Goal: Transaction & Acquisition: Purchase product/service

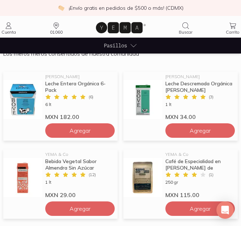
scroll to position [470, 0]
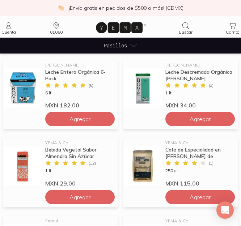
click at [7, 26] on icon at bounding box center [8, 25] width 9 height 9
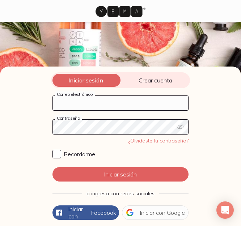
drag, startPoint x: 125, startPoint y: 98, endPoint x: 121, endPoint y: 98, distance: 4.0
click at [121, 98] on input "Correo electrónico" at bounding box center [120, 103] width 135 height 14
type input "[EMAIL_ADDRESS][DOMAIN_NAME]"
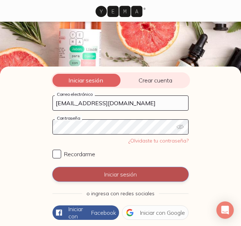
click at [110, 176] on button "Iniciar sesión" at bounding box center [120, 174] width 136 height 14
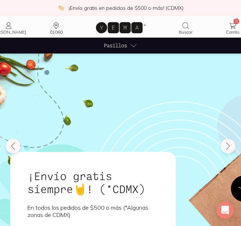
click at [129, 45] on div "Pasillos" at bounding box center [120, 46] width 33 height 16
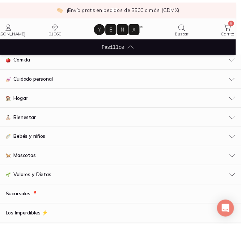
scroll to position [36, 0]
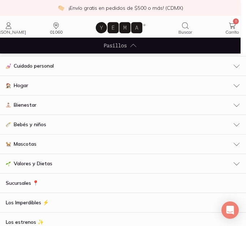
click at [29, 86] on div "Hogar" at bounding box center [123, 86] width 235 height 8
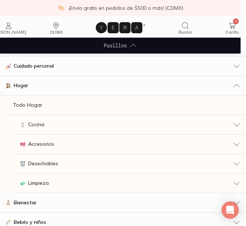
click at [56, 162] on span "Desechables" at bounding box center [43, 164] width 30 height 8
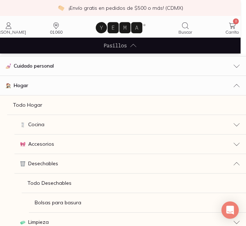
click at [62, 177] on link "Todo Desechables" at bounding box center [134, 183] width 224 height 20
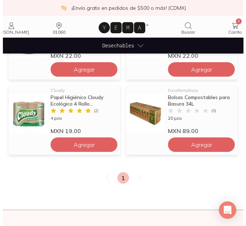
scroll to position [542, 0]
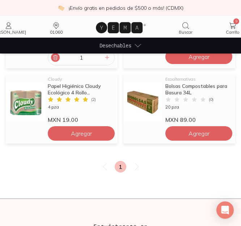
click at [53, 58] on icon at bounding box center [55, 58] width 6 height 6
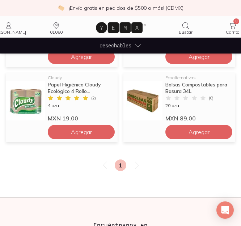
click at [104, 44] on span "Desechables" at bounding box center [115, 46] width 32 height 8
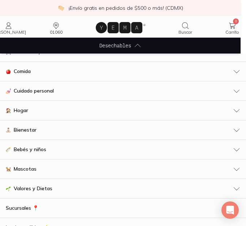
scroll to position [0, 0]
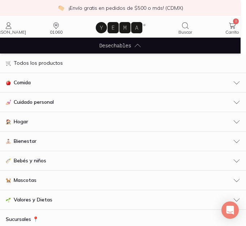
click at [33, 123] on div "Hogar" at bounding box center [123, 122] width 235 height 8
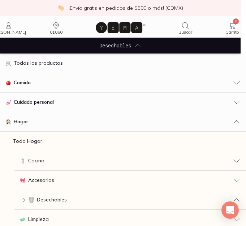
click at [55, 164] on div "Cocina" at bounding box center [130, 161] width 220 height 8
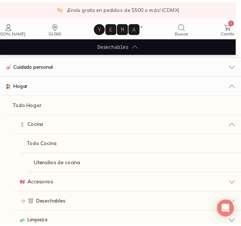
scroll to position [72, 0]
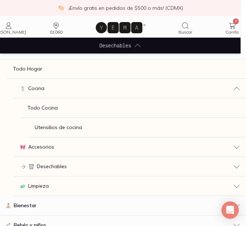
click at [63, 110] on link "Todo Cocina" at bounding box center [134, 108] width 224 height 20
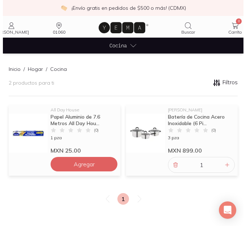
scroll to position [72, 0]
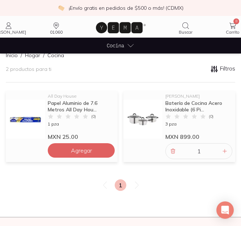
click at [106, 45] on ul "Cocina Sucursales 📍 Los Imperdibles ⚡️ Los estrenos ✨" at bounding box center [120, 46] width 241 height 16
click at [112, 42] on span "Cocina" at bounding box center [115, 46] width 17 height 8
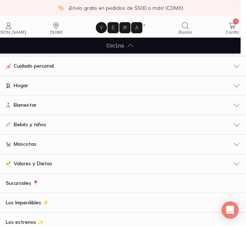
scroll to position [23, 0]
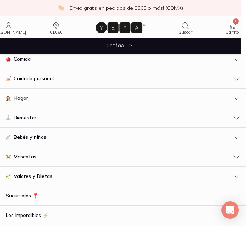
click at [225, 96] on div "Hogar" at bounding box center [123, 98] width 235 height 8
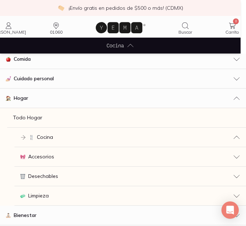
click at [225, 96] on div "Hogar" at bounding box center [123, 98] width 235 height 8
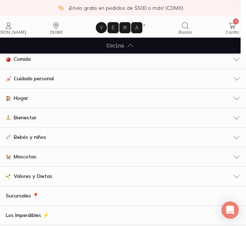
click at [233, 77] on icon "button" at bounding box center [236, 78] width 7 height 7
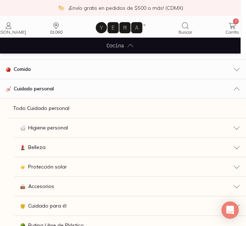
scroll to position [0, 0]
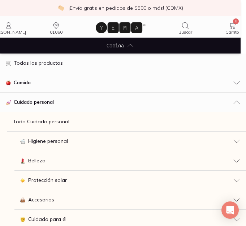
click at [57, 118] on p "Todo Cuidado personal" at bounding box center [41, 122] width 56 height 8
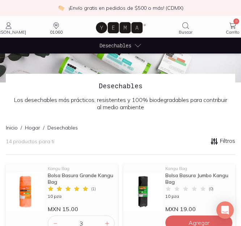
click at [113, 43] on span "Desechables" at bounding box center [115, 46] width 32 height 8
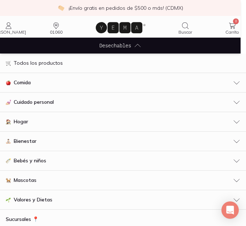
click at [60, 59] on link "Todos los productos" at bounding box center [123, 63] width 246 height 20
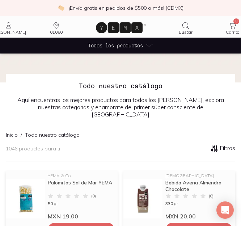
click at [113, 44] on span "Todos los productos" at bounding box center [115, 46] width 55 height 8
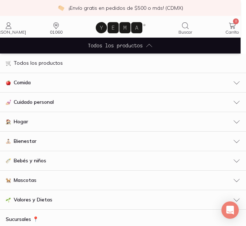
click at [48, 79] on div "Comida" at bounding box center [123, 83] width 235 height 8
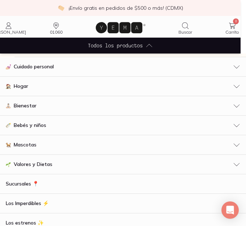
scroll to position [181, 0]
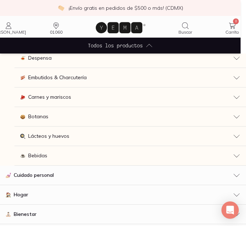
click at [44, 151] on button "Bebidas" at bounding box center [130, 156] width 232 height 20
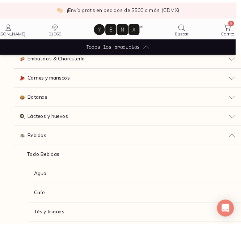
scroll to position [217, 0]
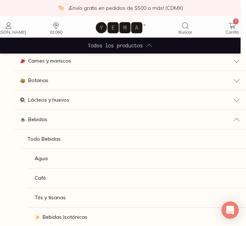
click at [53, 138] on p "Todo Bebidas" at bounding box center [43, 139] width 33 height 8
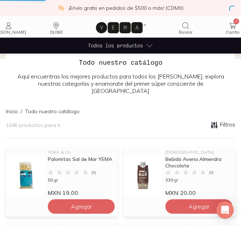
scroll to position [36, 0]
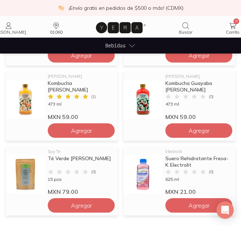
scroll to position [578, 0]
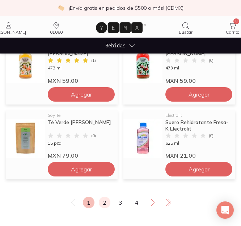
click at [103, 202] on link "2" at bounding box center [105, 203] width 12 height 12
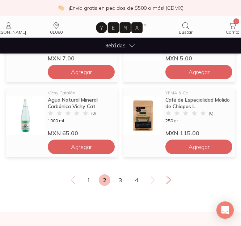
scroll to position [614, 0]
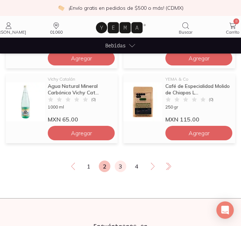
click at [119, 166] on link "3" at bounding box center [121, 166] width 12 height 12
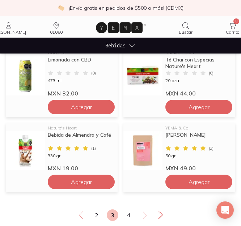
scroll to position [578, 0]
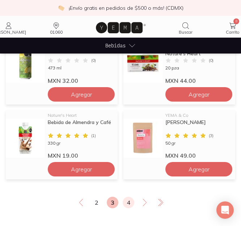
click at [130, 202] on link "4" at bounding box center [129, 203] width 12 height 12
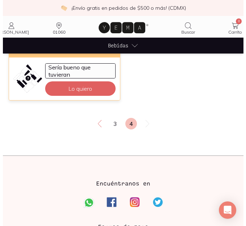
scroll to position [578, 0]
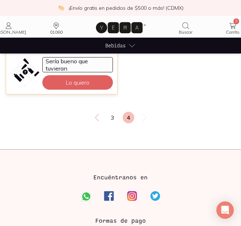
click at [109, 44] on span "Bebidas" at bounding box center [115, 46] width 20 height 8
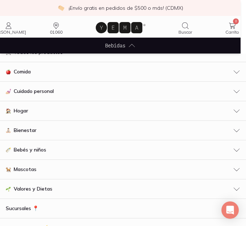
scroll to position [0, 0]
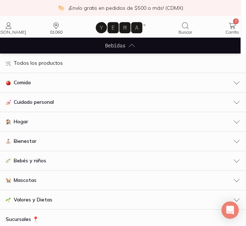
click at [41, 87] on button "Comida" at bounding box center [123, 83] width 246 height 20
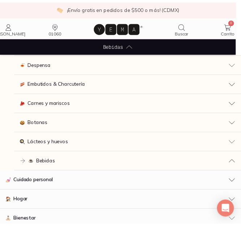
scroll to position [181, 0]
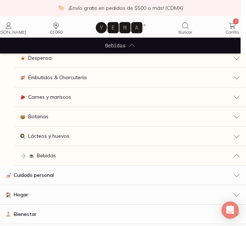
click at [73, 117] on div "Botanas" at bounding box center [130, 117] width 220 height 8
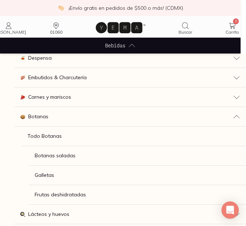
click at [48, 133] on p "Todo Botanas" at bounding box center [44, 136] width 34 height 8
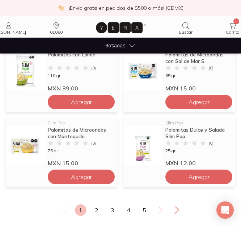
scroll to position [578, 0]
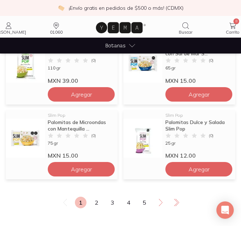
click at [94, 203] on link "2" at bounding box center [97, 203] width 12 height 12
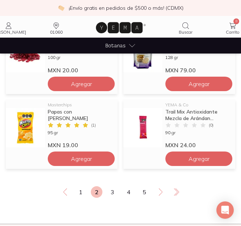
scroll to position [589, 0]
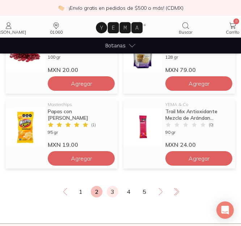
click at [117, 190] on link "3" at bounding box center [113, 192] width 12 height 12
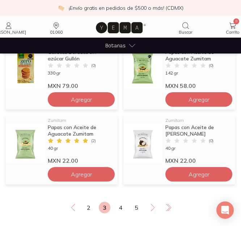
scroll to position [574, 0]
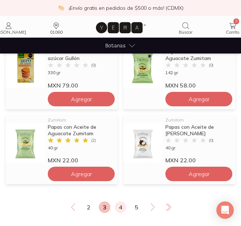
click at [124, 207] on link "4" at bounding box center [121, 207] width 12 height 12
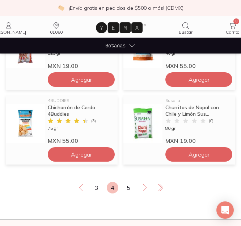
scroll to position [572, 0]
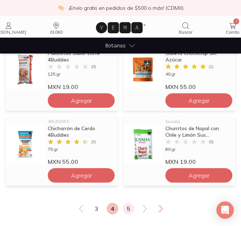
click at [125, 206] on link "5" at bounding box center [129, 209] width 12 height 12
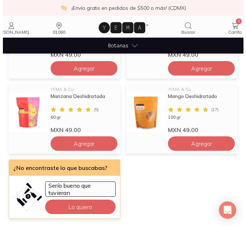
scroll to position [378, 0]
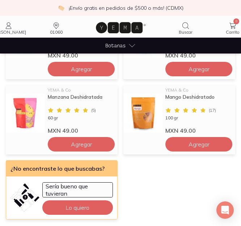
click at [125, 44] on span "Botanas" at bounding box center [115, 46] width 20 height 8
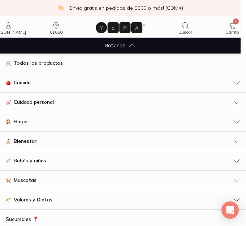
click at [50, 84] on div "Comida" at bounding box center [123, 83] width 235 height 8
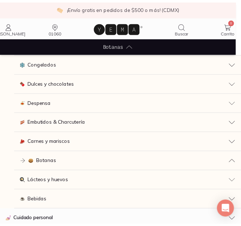
scroll to position [136, 0]
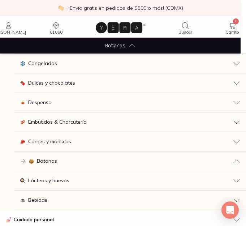
click at [52, 141] on span "Carnes y mariscos" at bounding box center [49, 142] width 43 height 8
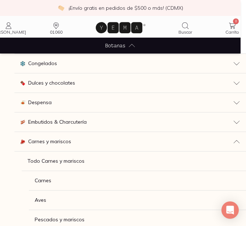
click at [63, 164] on p "Todo Carnes y mariscos" at bounding box center [55, 161] width 57 height 8
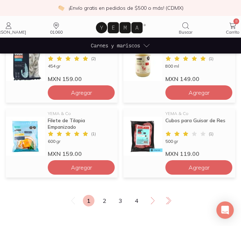
scroll to position [574, 0]
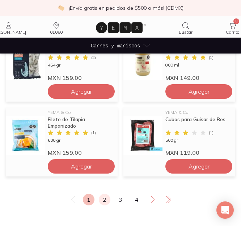
click at [102, 198] on link "2" at bounding box center [105, 200] width 12 height 12
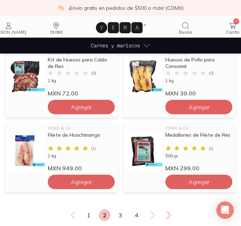
scroll to position [559, 0]
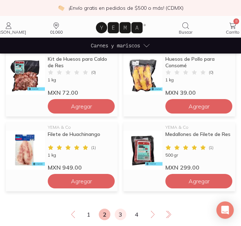
click at [125, 218] on link "3" at bounding box center [121, 215] width 12 height 12
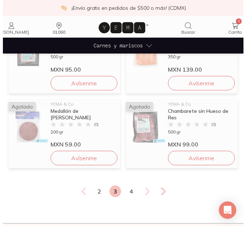
scroll to position [583, 0]
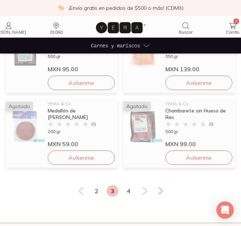
click at [114, 50] on div "Carnes y mariscos" at bounding box center [120, 46] width 59 height 16
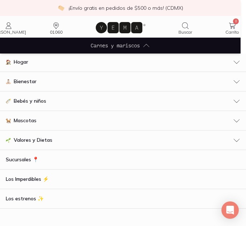
scroll to position [0, 0]
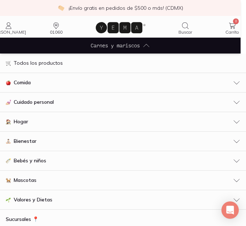
click at [44, 81] on div "Comida" at bounding box center [123, 83] width 235 height 8
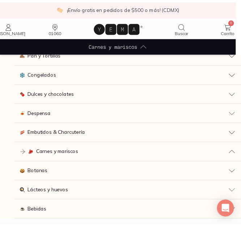
scroll to position [135, 0]
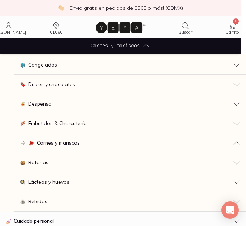
click at [53, 125] on span "Embutidos & Charcutería" at bounding box center [57, 124] width 59 height 8
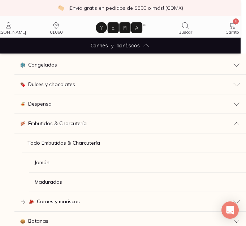
click at [62, 144] on p "Todo Embutidos & Charcutería" at bounding box center [63, 143] width 73 height 8
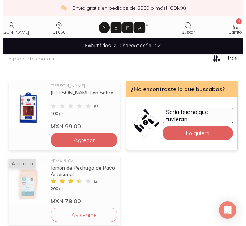
scroll to position [99, 0]
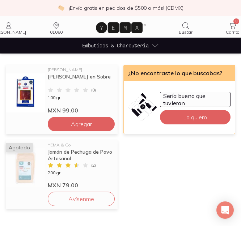
click at [118, 47] on span "Embutidos & Charcutería" at bounding box center [115, 46] width 66 height 8
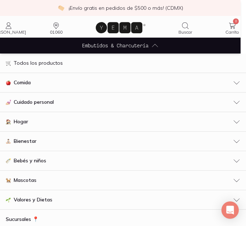
click at [74, 85] on div "Comida" at bounding box center [123, 83] width 235 height 8
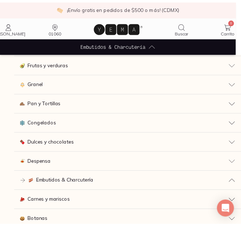
scroll to position [79, 0]
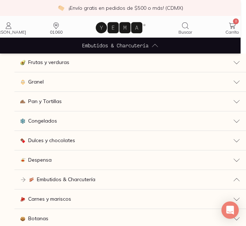
click at [55, 164] on button "Despensa" at bounding box center [130, 160] width 232 height 20
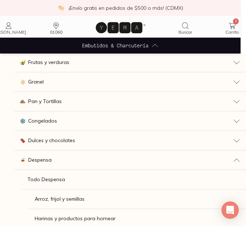
click at [50, 180] on p "Todo Despensa" at bounding box center [46, 180] width 38 height 8
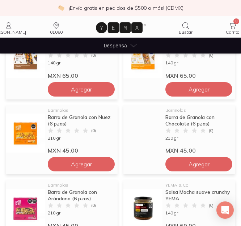
scroll to position [136, 0]
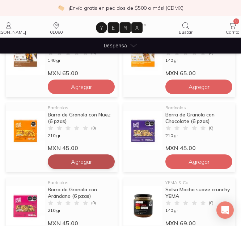
click at [83, 90] on span "Agregar" at bounding box center [81, 86] width 21 height 7
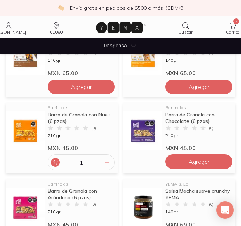
click at [55, 160] on icon at bounding box center [55, 162] width 4 height 5
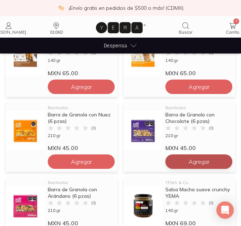
click at [92, 90] on span "Agregar" at bounding box center [81, 86] width 21 height 7
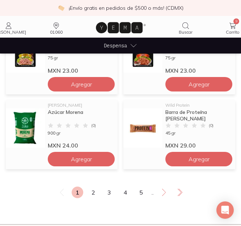
scroll to position [600, 0]
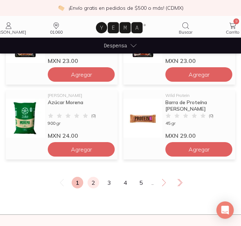
click at [94, 182] on link "2" at bounding box center [93, 183] width 12 height 12
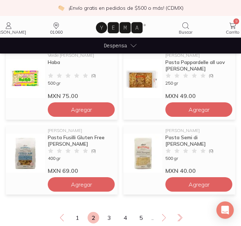
scroll to position [591, 0]
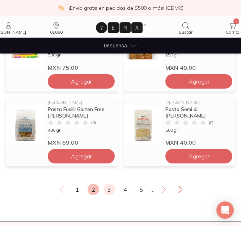
click at [106, 188] on link "3" at bounding box center [109, 190] width 12 height 12
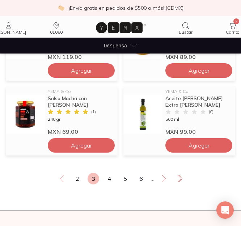
scroll to position [603, 0]
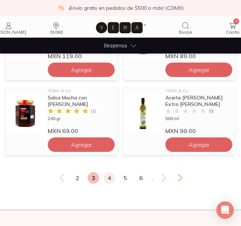
click at [114, 177] on link "4" at bounding box center [109, 178] width 12 height 12
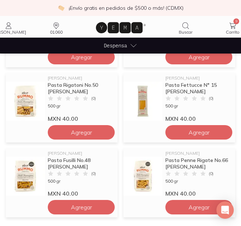
scroll to position [541, 0]
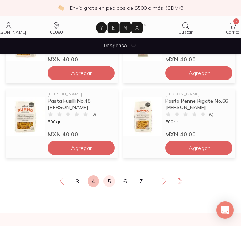
click at [111, 181] on link "5" at bounding box center [109, 181] width 12 height 12
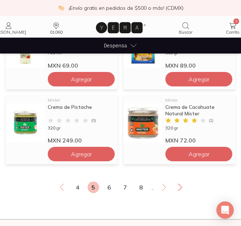
scroll to position [596, 0]
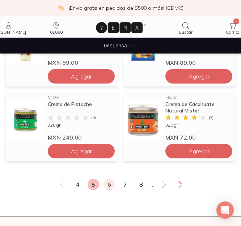
click at [111, 184] on link "6" at bounding box center [109, 185] width 12 height 12
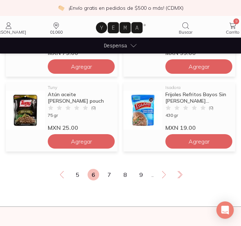
scroll to position [624, 0]
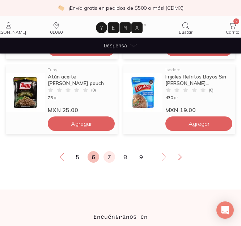
click at [110, 156] on link "7" at bounding box center [109, 157] width 12 height 12
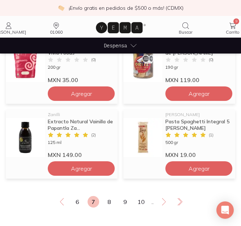
scroll to position [584, 0]
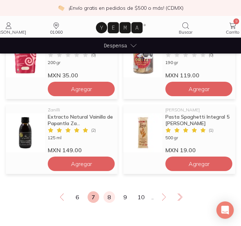
click at [114, 199] on link "8" at bounding box center [109, 197] width 12 height 12
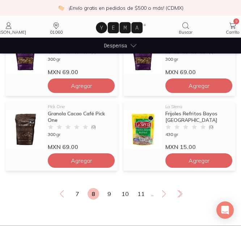
scroll to position [587, 0]
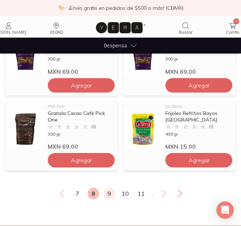
click at [112, 194] on link "9" at bounding box center [109, 194] width 12 height 12
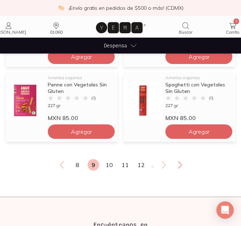
scroll to position [630, 0]
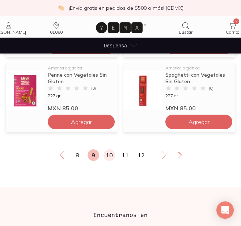
click at [107, 150] on link "10" at bounding box center [109, 155] width 12 height 12
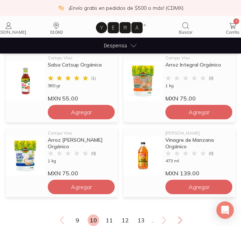
scroll to position [597, 0]
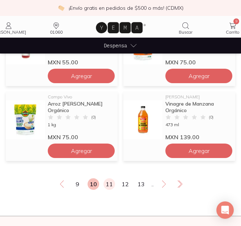
click at [105, 182] on link "11" at bounding box center [109, 184] width 12 height 12
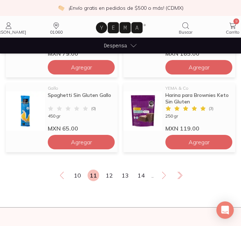
scroll to position [614, 0]
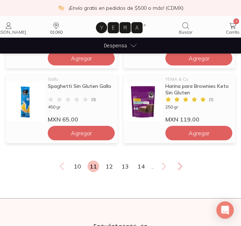
click at [101, 165] on div "10 11 12 13 14 ..." at bounding box center [120, 166] width 229 height 12
click at [105, 165] on link "12" at bounding box center [109, 166] width 12 height 12
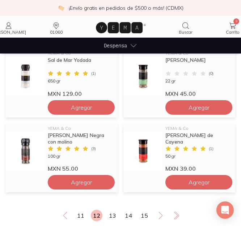
scroll to position [578, 0]
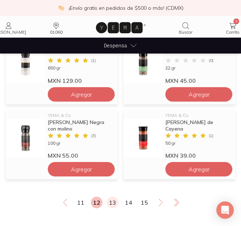
click at [110, 199] on link "13" at bounding box center [113, 203] width 12 height 12
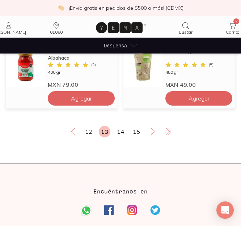
scroll to position [651, 0]
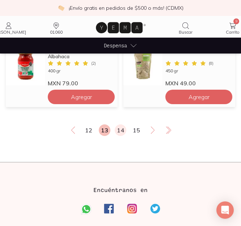
click at [117, 130] on link "14" at bounding box center [121, 130] width 12 height 12
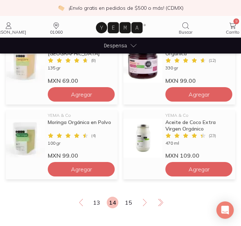
scroll to position [614, 0]
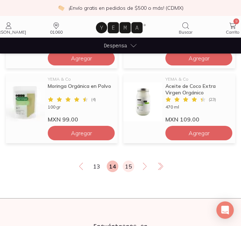
click at [124, 166] on link "15" at bounding box center [129, 166] width 12 height 12
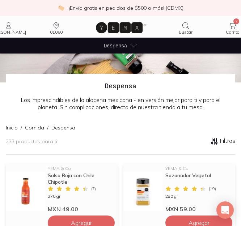
click at [118, 47] on span "Despensa" at bounding box center [115, 46] width 23 height 8
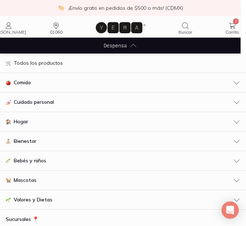
click at [233, 83] on icon "button" at bounding box center [236, 82] width 7 height 7
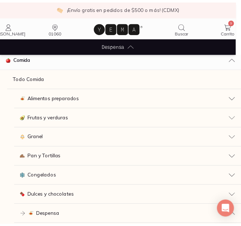
scroll to position [36, 0]
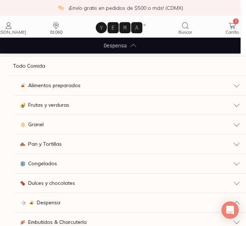
click at [44, 164] on span "Congelados" at bounding box center [42, 164] width 29 height 8
click at [47, 181] on p "Todo Congelados" at bounding box center [48, 183] width 43 height 8
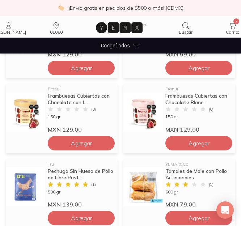
scroll to position [542, 0]
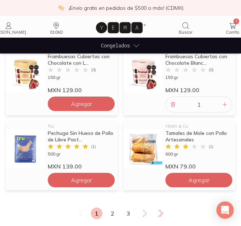
scroll to position [614, 0]
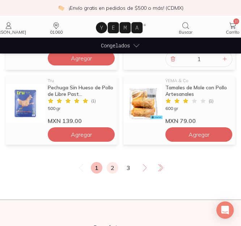
click at [110, 167] on link "2" at bounding box center [113, 168] width 12 height 12
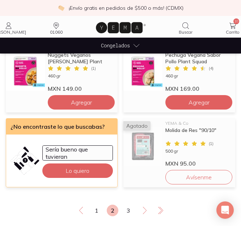
scroll to position [614, 0]
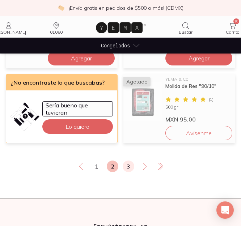
click at [127, 167] on link "3" at bounding box center [129, 166] width 12 height 12
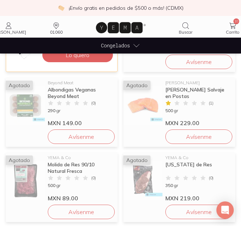
scroll to position [181, 0]
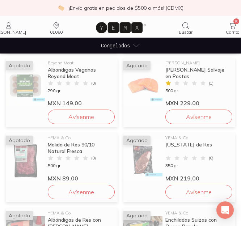
click at [229, 22] on icon at bounding box center [232, 25] width 9 height 9
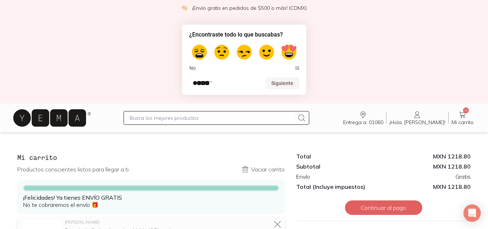
click at [66, 111] on icon at bounding box center [49, 117] width 73 height 17
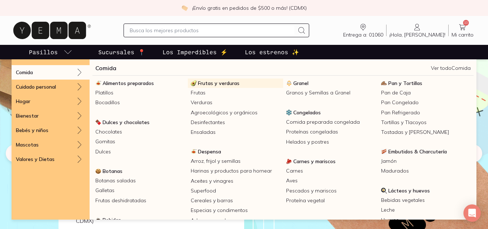
click at [209, 85] on span "Frutas y verduras" at bounding box center [219, 83] width 42 height 7
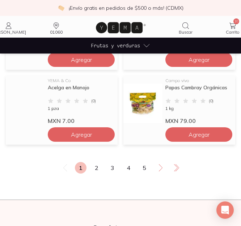
scroll to position [614, 0]
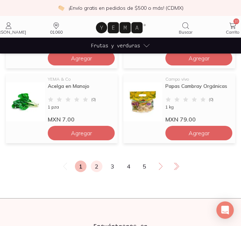
click at [96, 165] on link "2" at bounding box center [97, 166] width 12 height 12
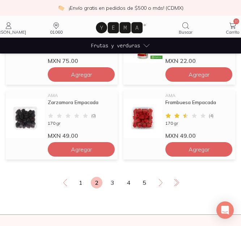
scroll to position [614, 0]
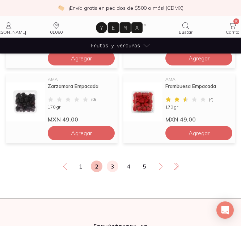
click at [112, 165] on link "3" at bounding box center [113, 166] width 12 height 12
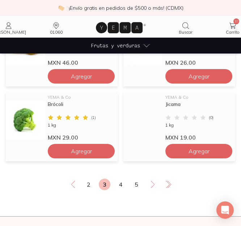
scroll to position [614, 0]
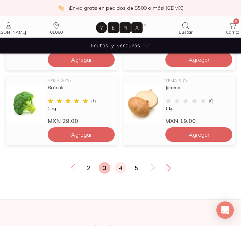
click at [119, 167] on link "4" at bounding box center [121, 168] width 12 height 12
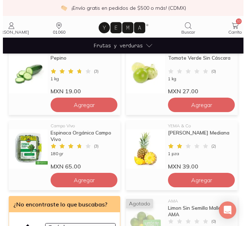
scroll to position [470, 0]
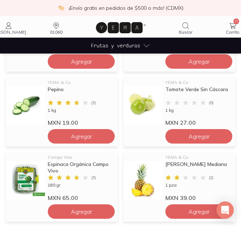
click at [121, 37] on div "Entrega a: 01060 01060 Buscar Buscar ¡Hola, [PERSON_NAME]! [PERSON_NAME] 10 Mi …" at bounding box center [120, 27] width 241 height 22
click at [125, 46] on span "Frutas y verduras" at bounding box center [115, 46] width 49 height 8
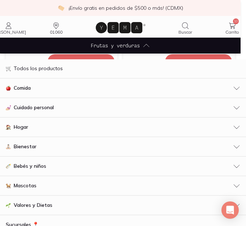
scroll to position [0, 0]
click at [52, 91] on div "Comida" at bounding box center [123, 89] width 235 height 8
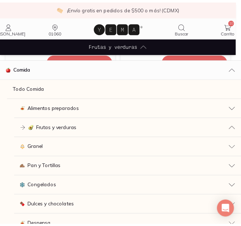
scroll to position [36, 0]
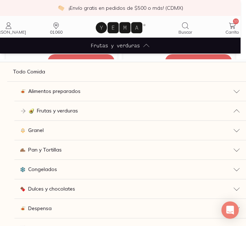
click at [72, 151] on div "Pan y Tortillas" at bounding box center [130, 150] width 220 height 8
click at [81, 168] on link "Todo Pan y Tortillas" at bounding box center [134, 170] width 224 height 20
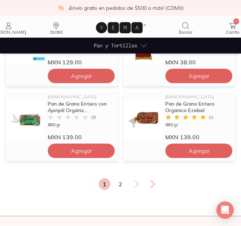
scroll to position [614, 0]
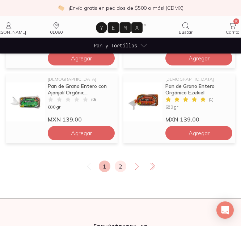
click at [119, 168] on link "2" at bounding box center [121, 166] width 12 height 12
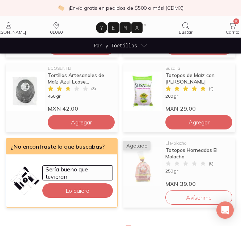
scroll to position [361, 0]
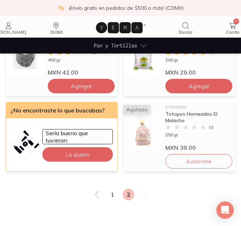
click at [231, 31] on span "Carrito" at bounding box center [233, 31] width 14 height 5
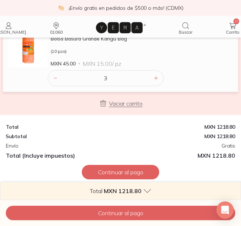
scroll to position [691, 0]
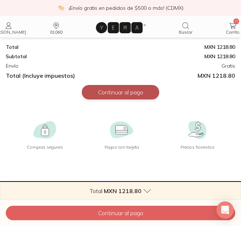
click at [145, 95] on button "Continuar al pago" at bounding box center [120, 92] width 77 height 14
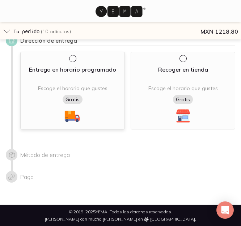
scroll to position [40, 0]
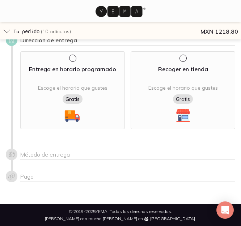
click at [16, 154] on div at bounding box center [12, 155] width 12 height 12
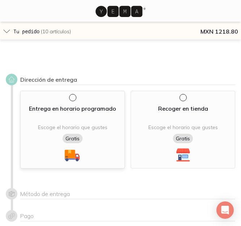
scroll to position [0, 0]
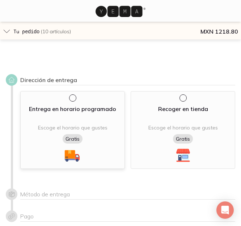
click at [73, 98] on input "radio" at bounding box center [72, 97] width 6 height 6
radio input "true"
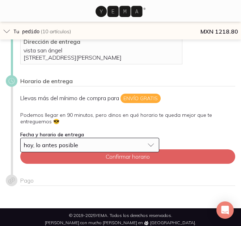
scroll to position [104, 0]
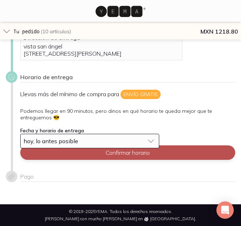
click at [101, 155] on button "Confirmar horario" at bounding box center [127, 152] width 215 height 14
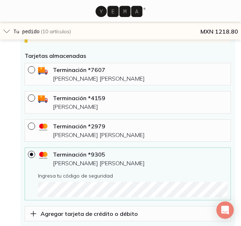
scroll to position [357, 0]
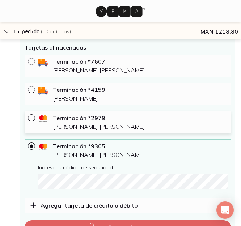
click at [33, 121] on div at bounding box center [33, 117] width 10 height 7
click at [33, 120] on input "radio" at bounding box center [31, 117] width 6 height 6
radio input "true"
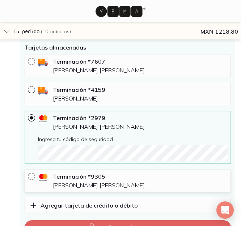
click at [33, 179] on input "radio" at bounding box center [31, 176] width 6 height 6
radio input "true"
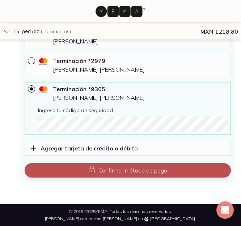
click at [90, 172] on icon "button" at bounding box center [91, 169] width 7 height 7
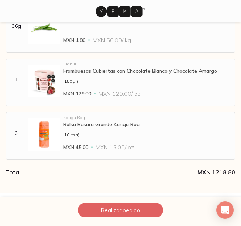
scroll to position [730, 0]
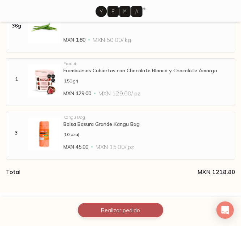
click at [117, 210] on button "Realizar pedido" at bounding box center [120, 210] width 85 height 14
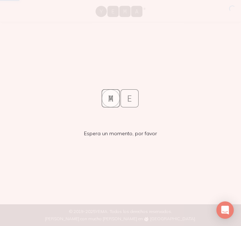
scroll to position [0, 0]
